Goal: Task Accomplishment & Management: Use online tool/utility

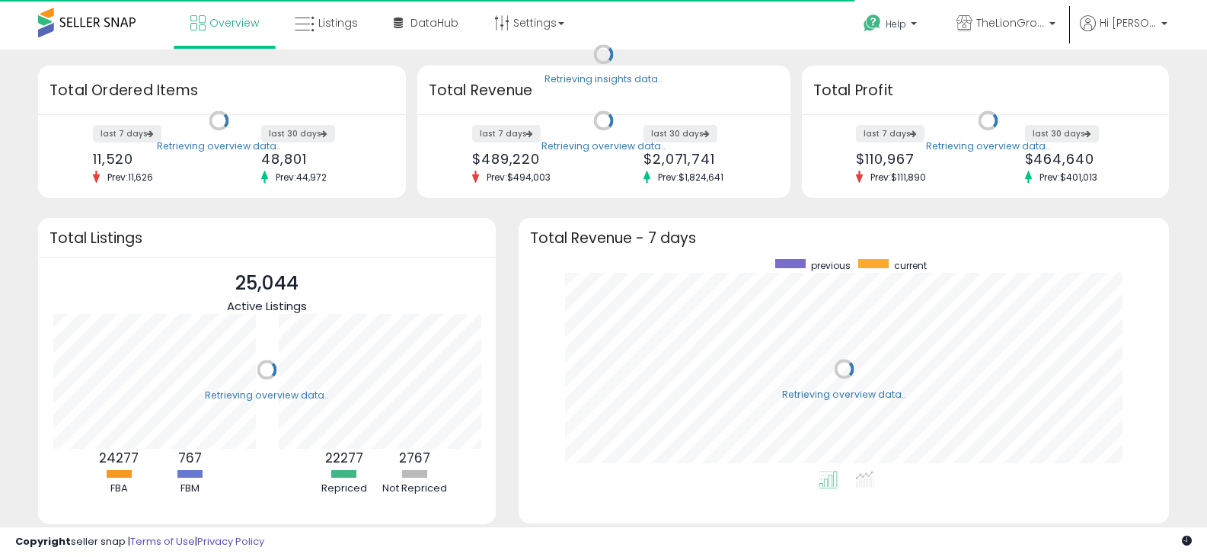
scroll to position [212, 620]
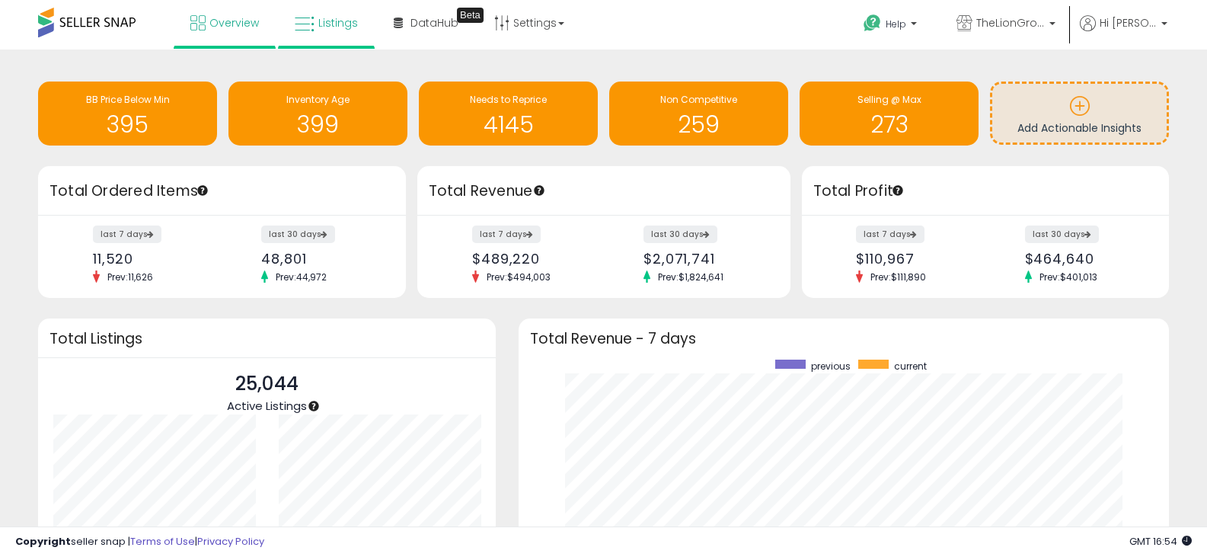
drag, startPoint x: 374, startPoint y: 19, endPoint x: 356, endPoint y: 23, distance: 17.9
click at [372, 19] on ul "Overview Listings DataHub Beta" at bounding box center [377, 24] width 407 height 49
click at [356, 23] on link "Listings" at bounding box center [326, 23] width 86 height 46
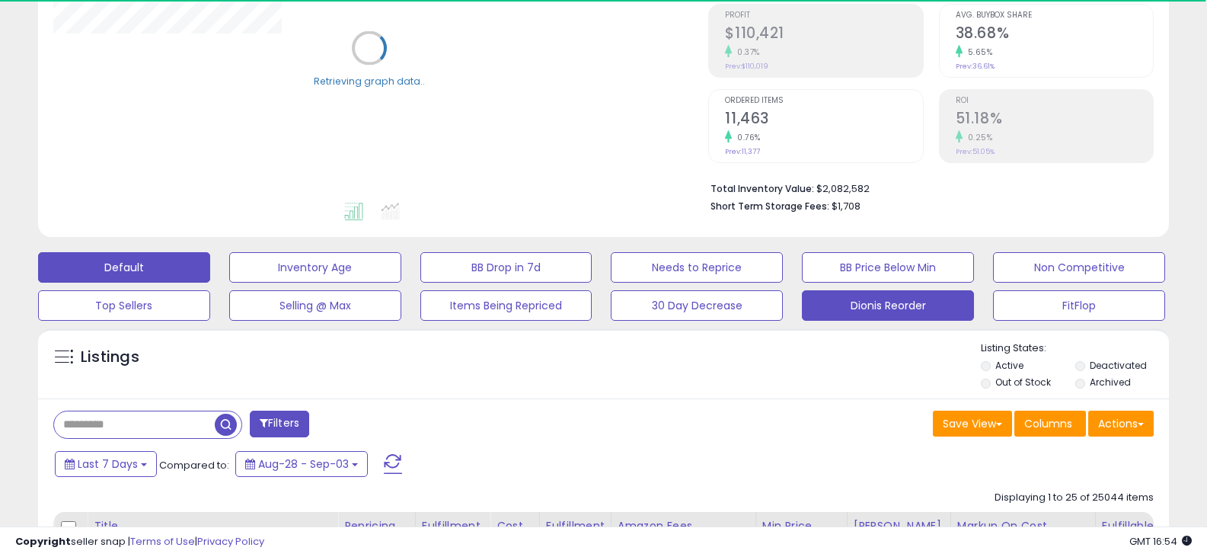
scroll to position [228, 0]
click at [841, 305] on button "Dionis Reorder" at bounding box center [888, 304] width 172 height 30
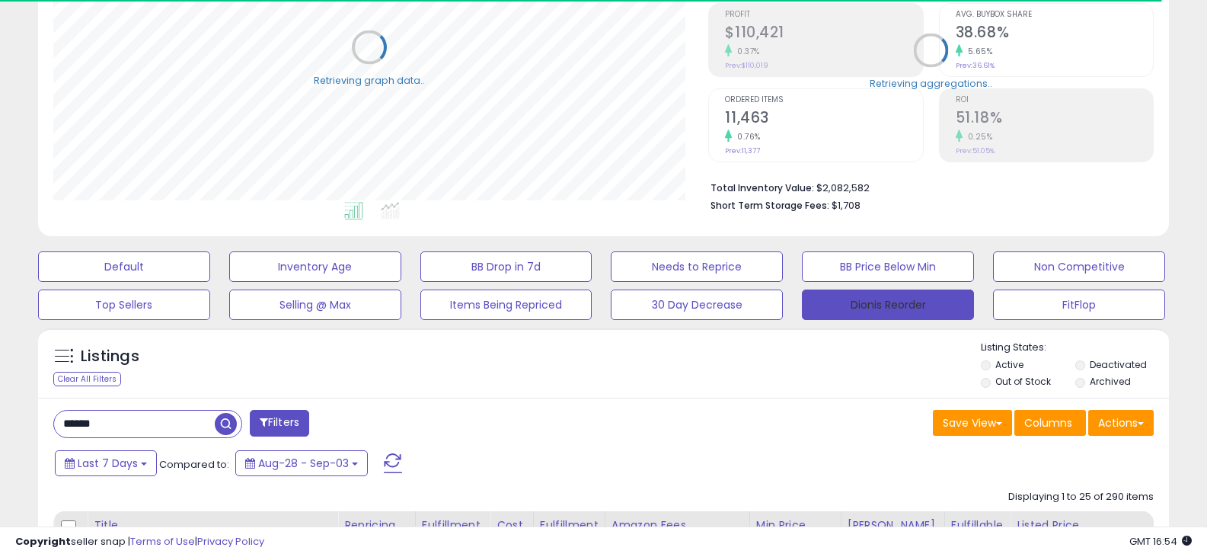
scroll to position [312, 656]
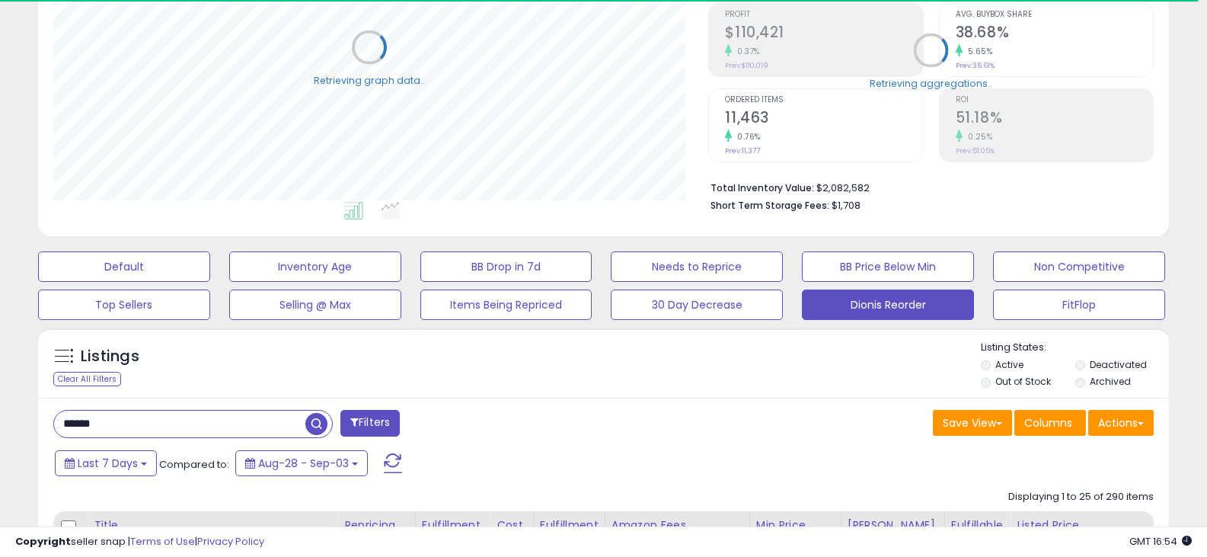
click at [78, 420] on input "******" at bounding box center [179, 424] width 251 height 27
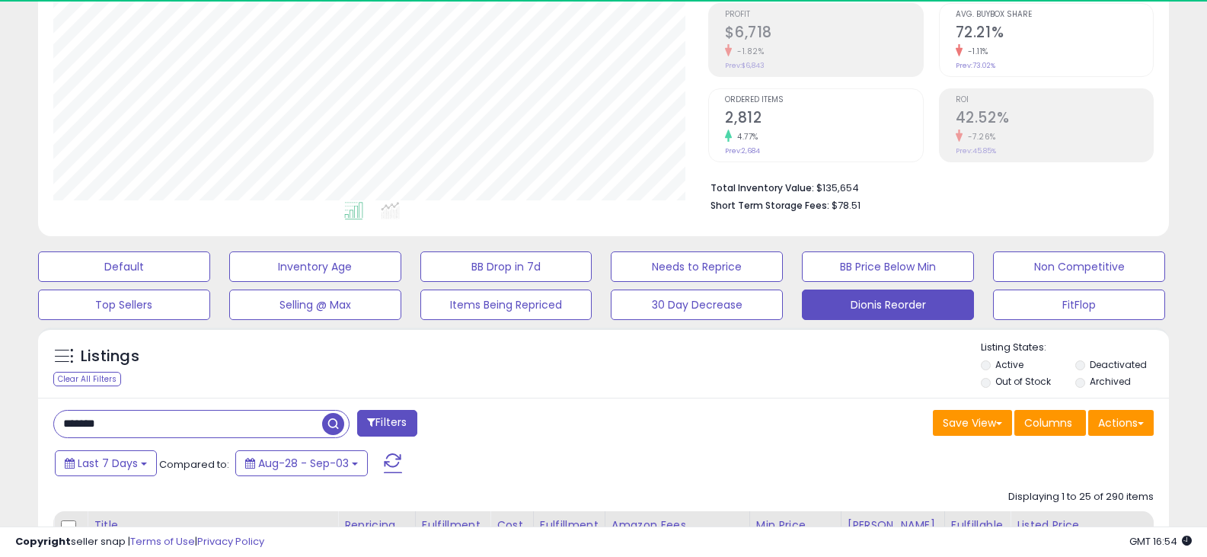
type input "*******"
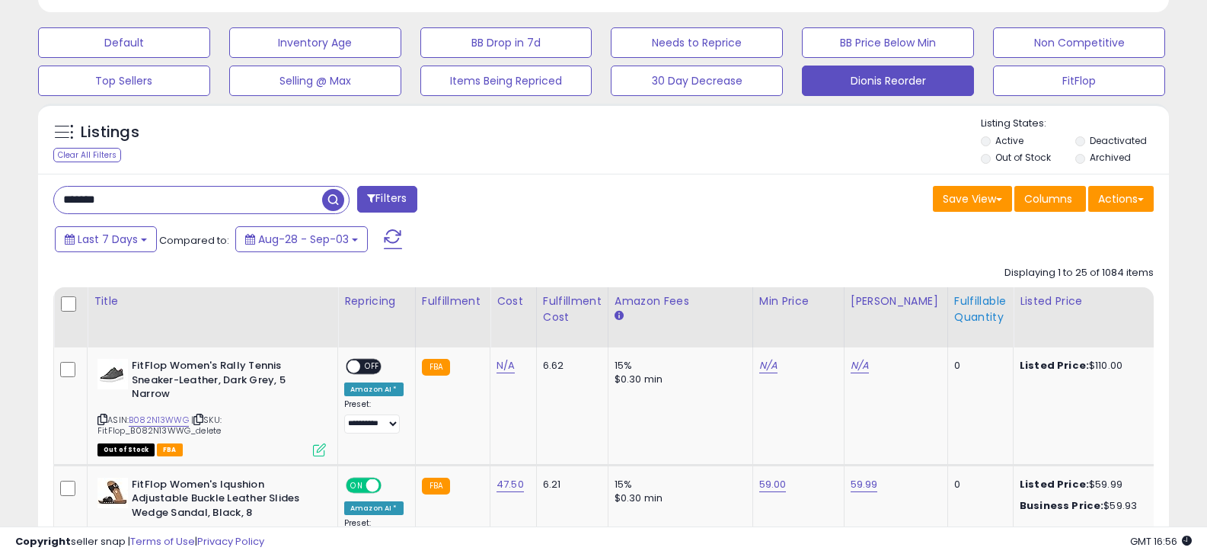
scroll to position [457, 0]
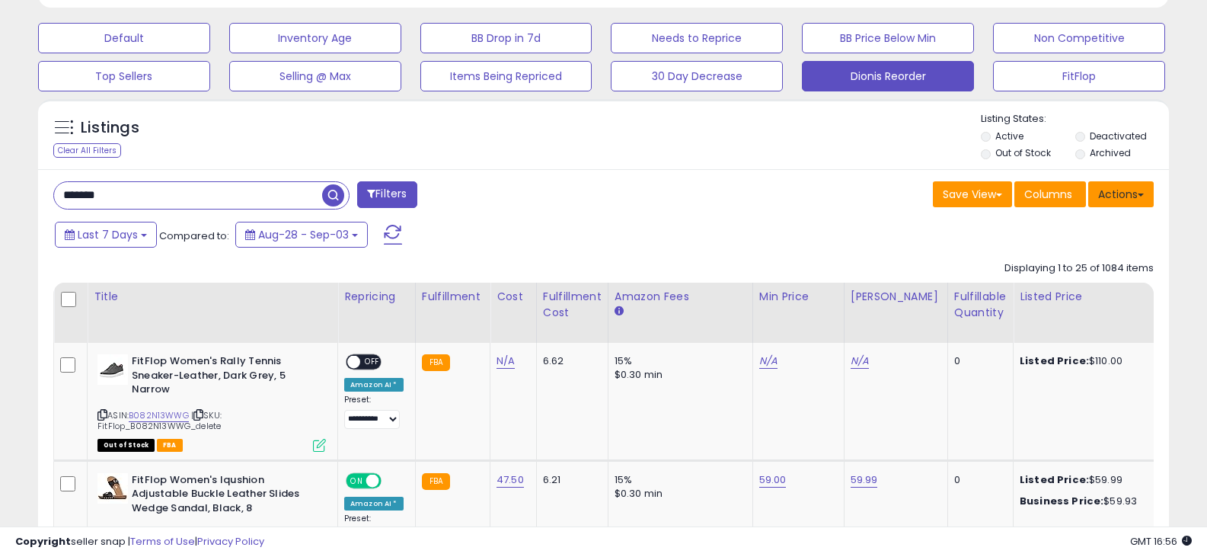
click at [1141, 196] on span at bounding box center [1141, 194] width 6 height 3
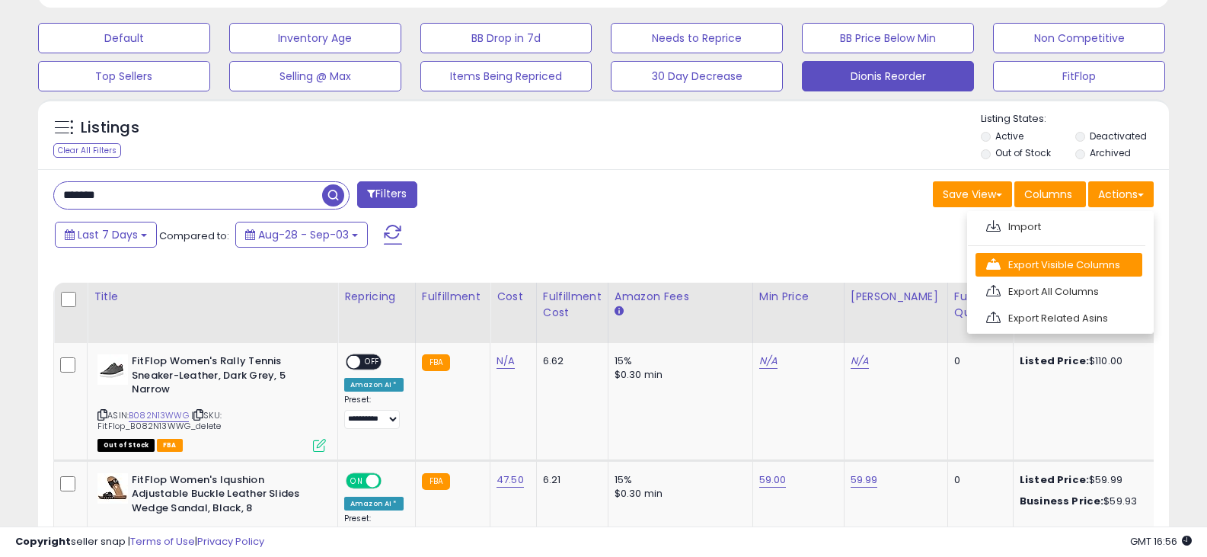
click at [1088, 267] on link "Export Visible Columns" at bounding box center [1059, 265] width 167 height 24
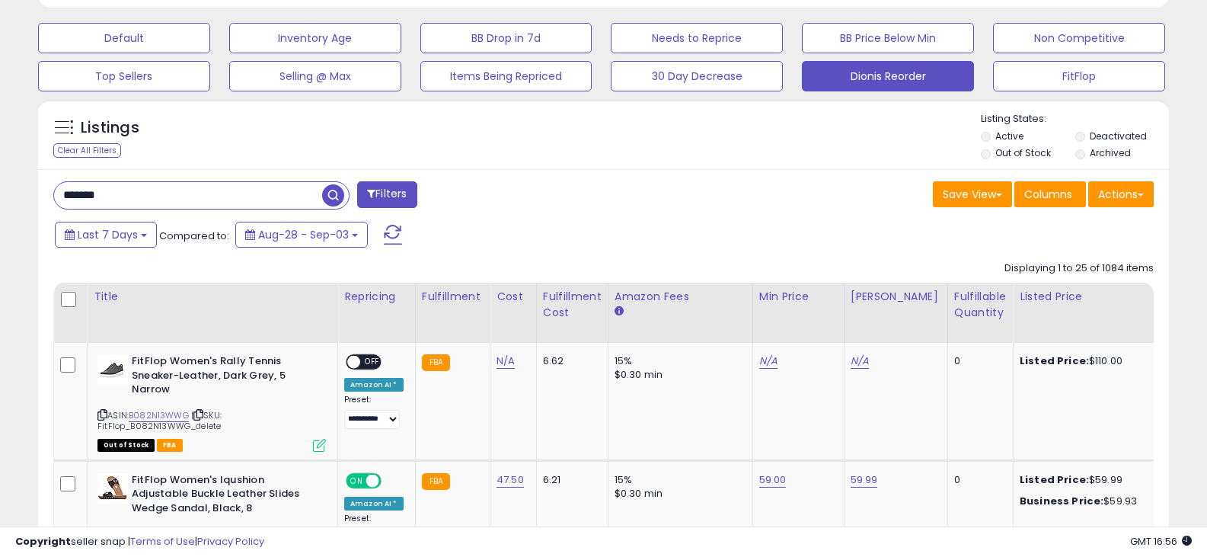
click at [239, 133] on div "Listings Clear All Filters Listing States:" at bounding box center [603, 138] width 1131 height 52
